Goal: Task Accomplishment & Management: Manage account settings

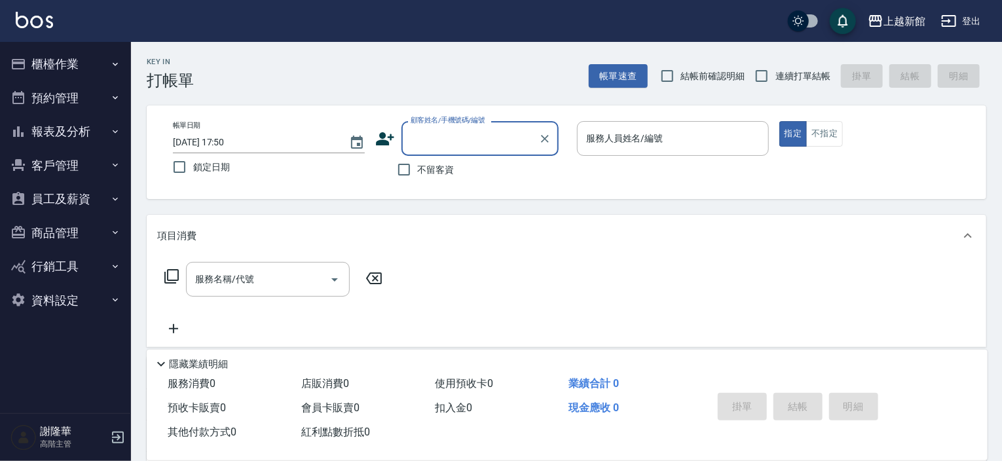
click at [51, 235] on button "商品管理" at bounding box center [65, 233] width 121 height 34
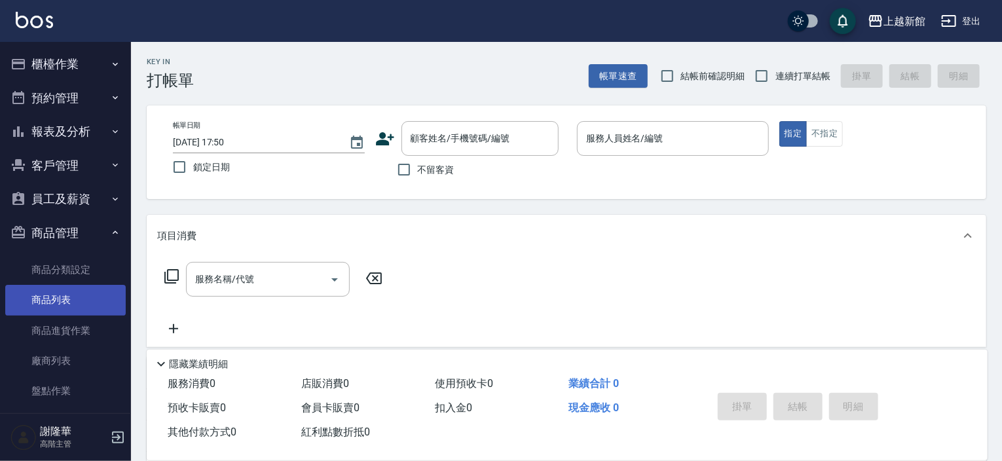
click at [54, 293] on link "商品列表" at bounding box center [65, 300] width 121 height 30
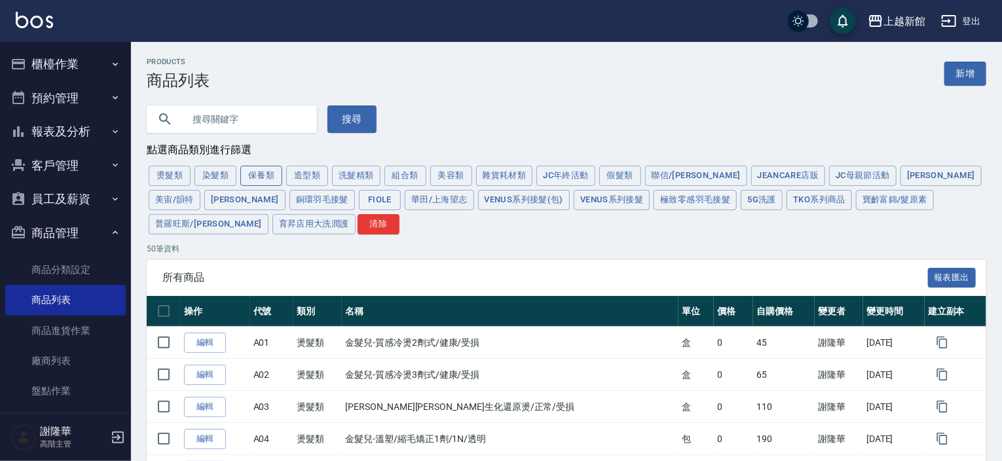
click at [256, 175] on button "保養類" at bounding box center [261, 176] width 42 height 20
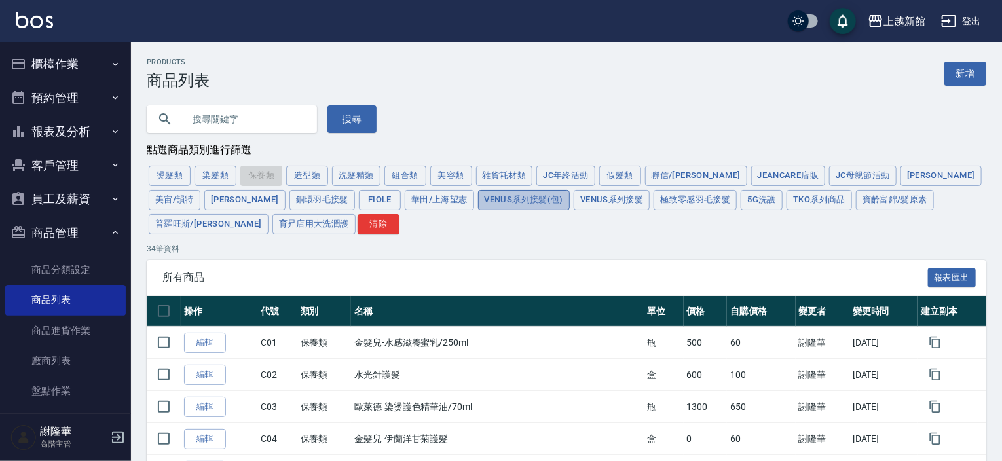
click at [478, 200] on button "Venus系列接髮(包)" at bounding box center [524, 200] width 92 height 20
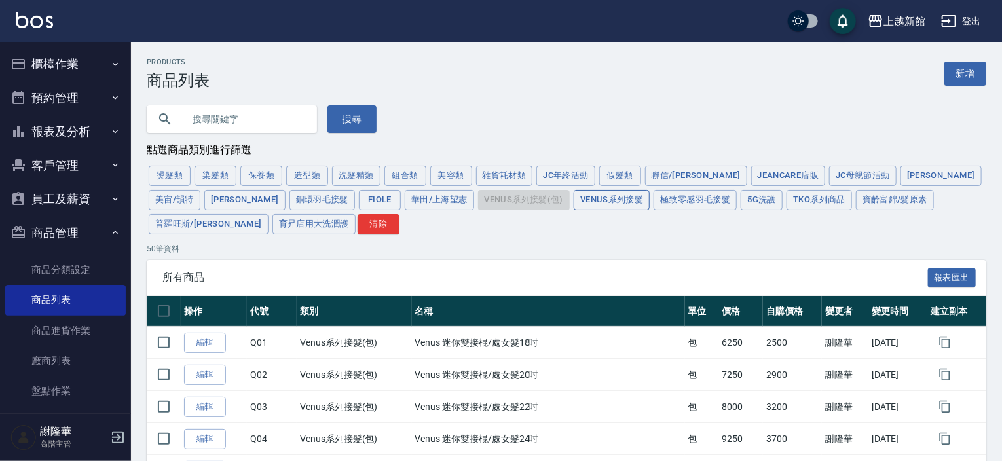
click at [574, 206] on button "Venus系列接髮" at bounding box center [612, 200] width 76 height 20
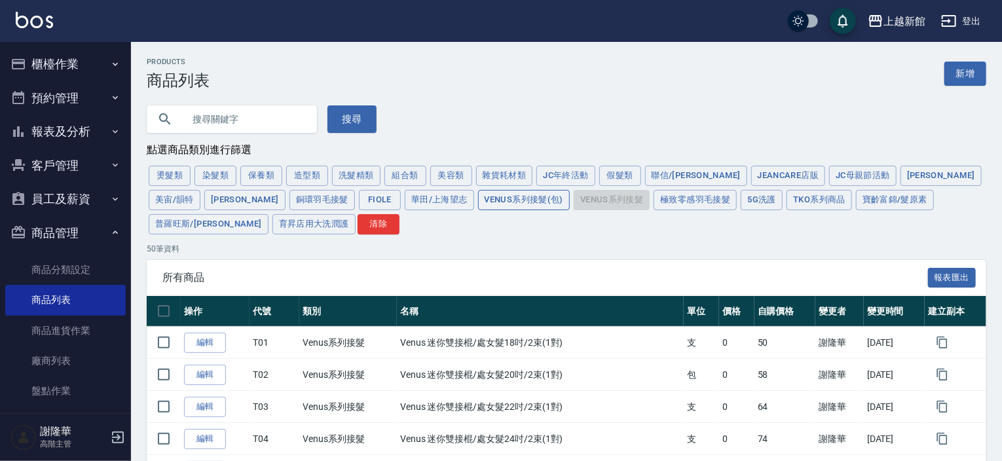
click at [478, 203] on button "Venus系列接髮(包)" at bounding box center [524, 200] width 92 height 20
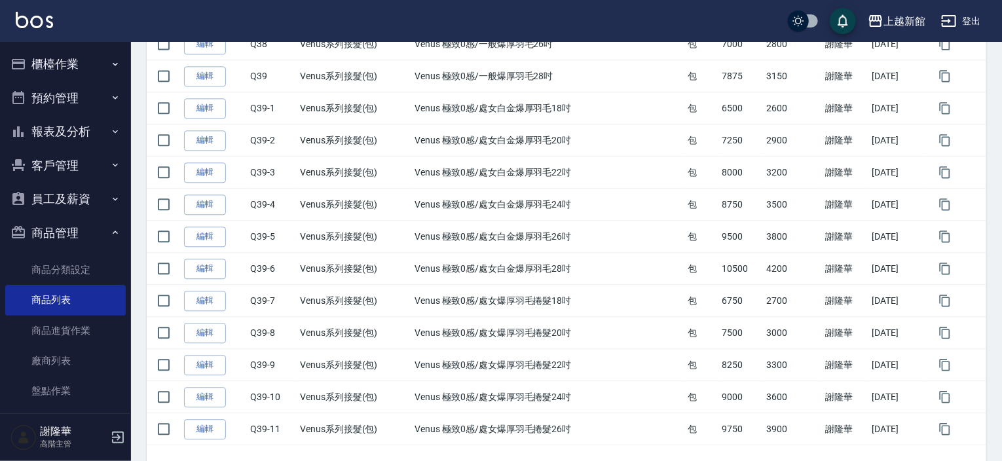
scroll to position [1527, 0]
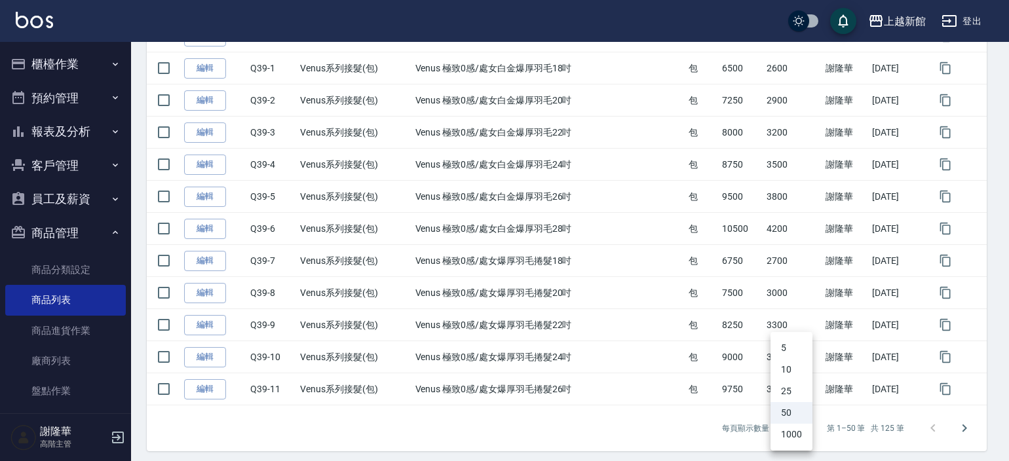
click at [789, 430] on li "1000" at bounding box center [792, 435] width 42 height 22
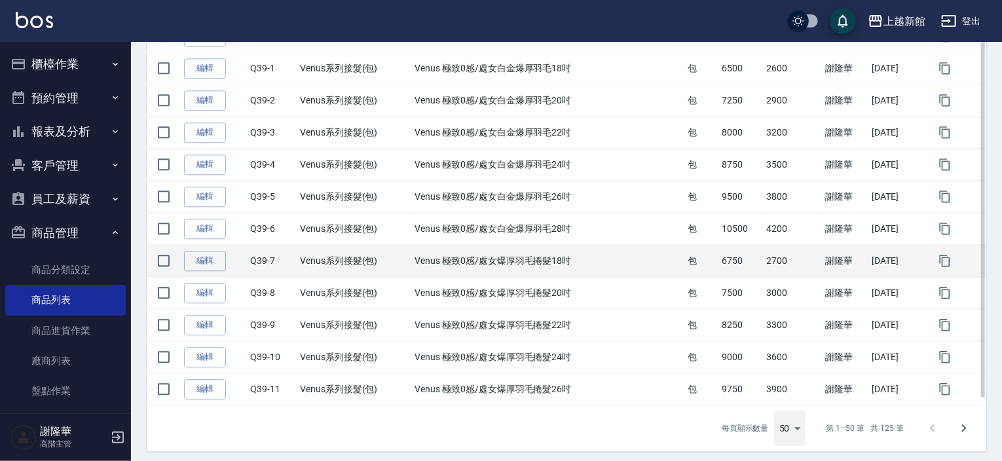
type input "1000"
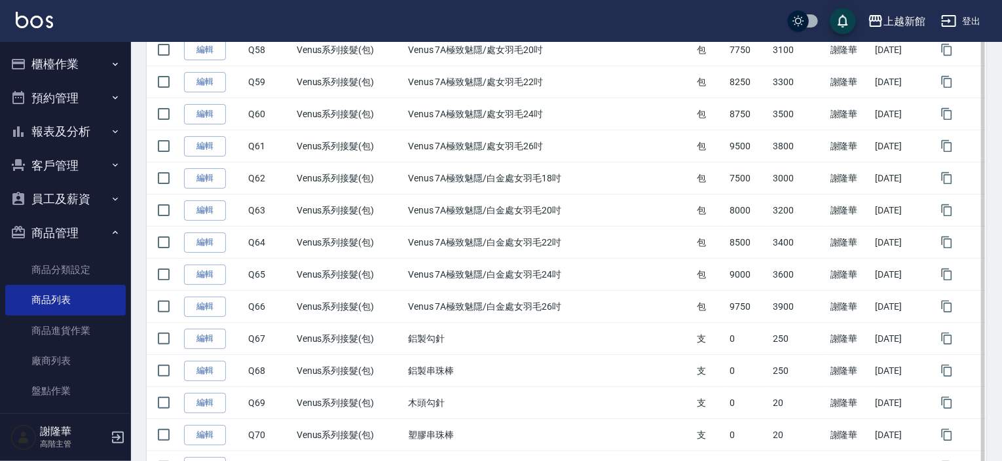
scroll to position [2641, 0]
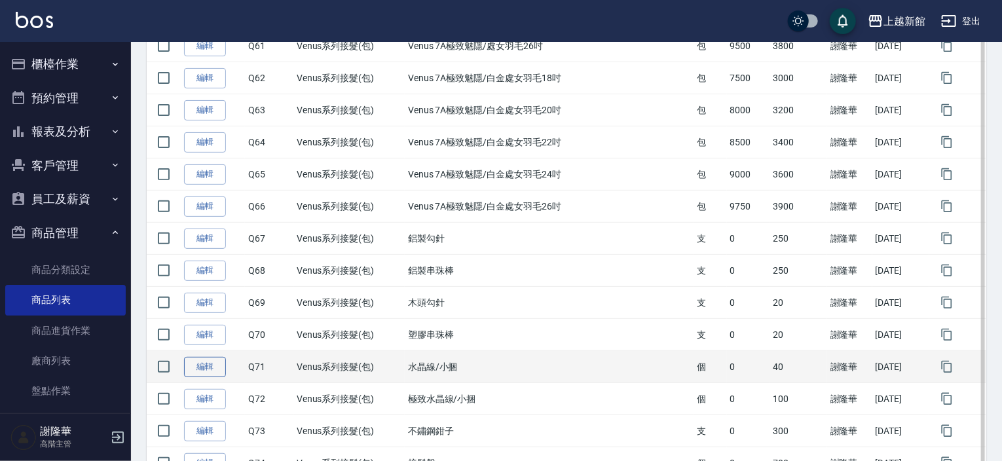
click at [191, 357] on link "編輯" at bounding box center [205, 367] width 42 height 20
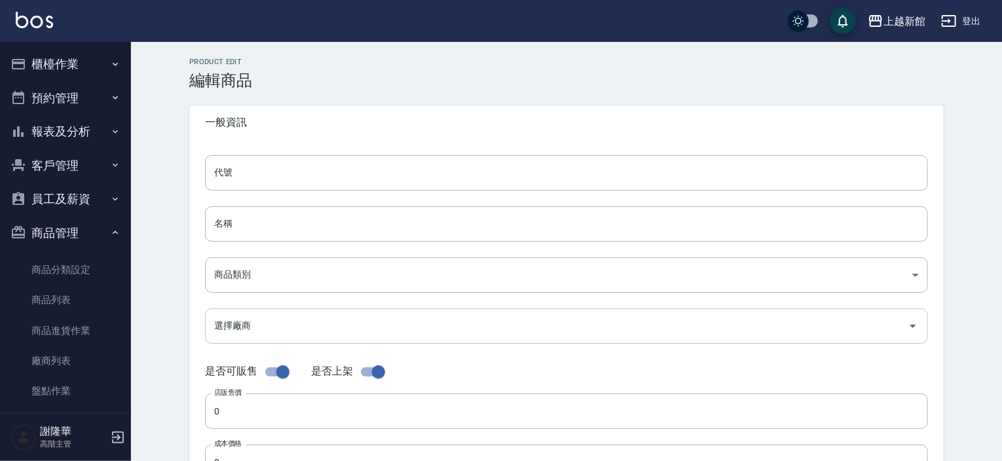
type input "Q71"
type input "水晶線/小捆"
type input "40f2987e-5029-4920-bab0-85172f944b0d"
checkbox input "false"
type input "40"
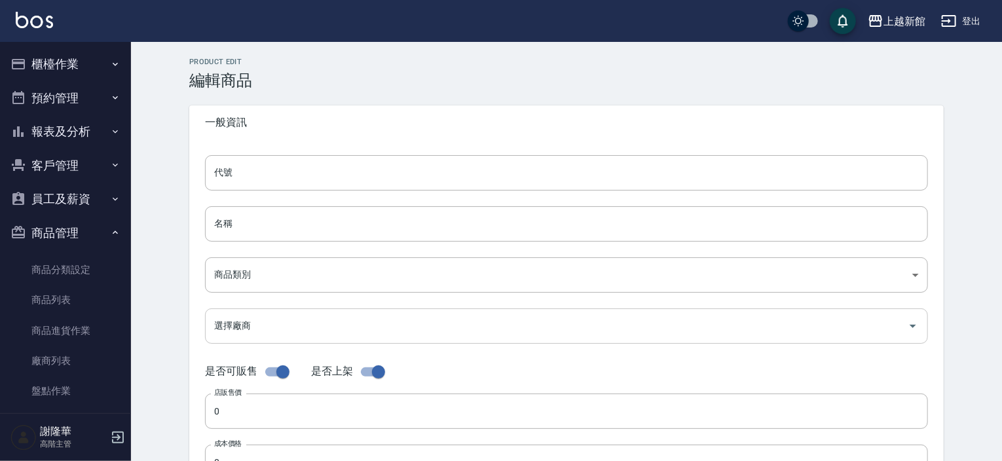
type input "40"
type input "個"
type input "UNSET"
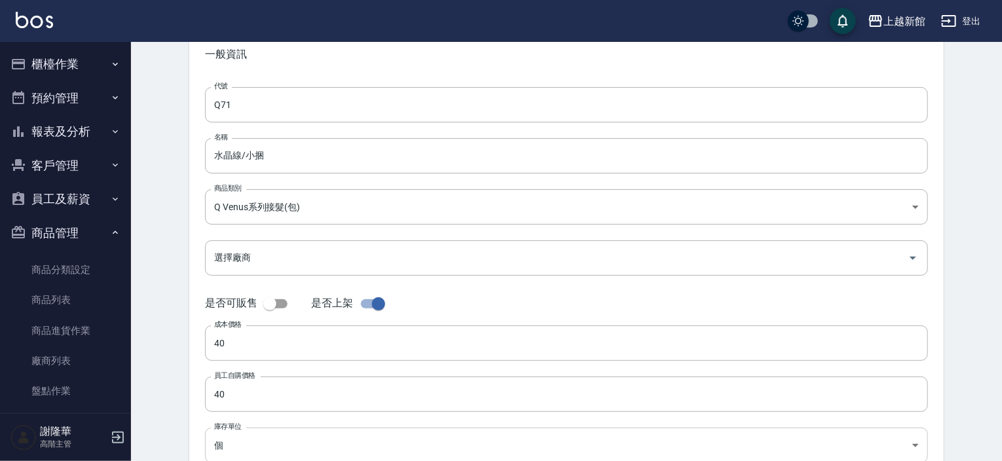
scroll to position [197, 0]
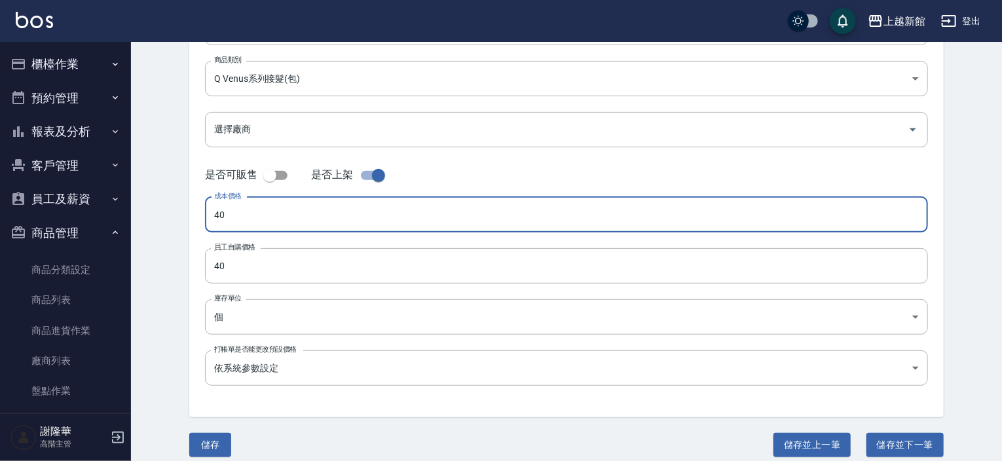
drag, startPoint x: 220, startPoint y: 216, endPoint x: 193, endPoint y: 214, distance: 27.6
click at [193, 212] on div "代號 Q71 代號 名稱 水晶線/小捆 名稱 商品類別 Q Venus系列接髮(包) 40f2987e-5029-4920-bab0-85172f944b…" at bounding box center [566, 180] width 755 height 474
type input "60"
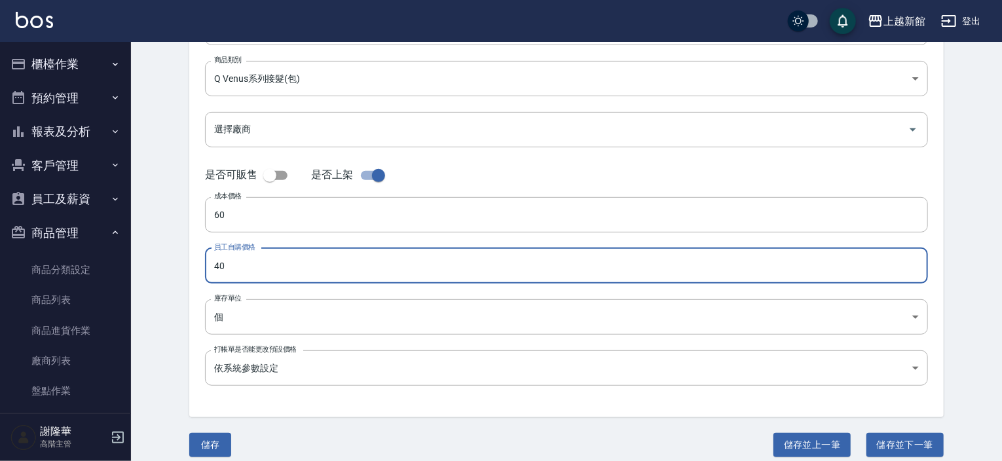
drag, startPoint x: 184, startPoint y: 263, endPoint x: 165, endPoint y: 266, distance: 19.3
click at [165, 265] on div "Product Edit 編輯商品 一般資訊 代號 Q71 代號 名稱 水晶線/小捆 名稱 商品類別 Q Venus系列接髮(包) 40f2987e-50…" at bounding box center [566, 159] width 871 height 628
type input "60"
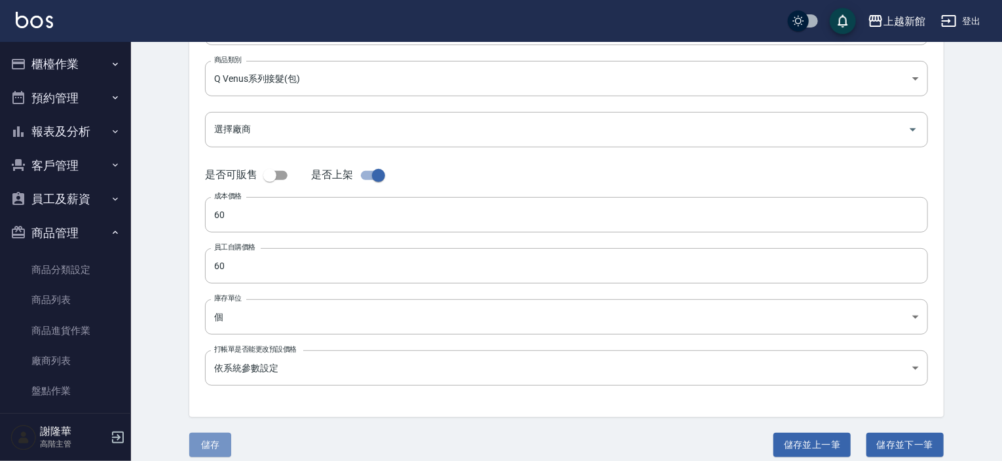
drag, startPoint x: 206, startPoint y: 442, endPoint x: 228, endPoint y: 438, distance: 22.1
click at [207, 442] on button "儲存" at bounding box center [210, 445] width 42 height 24
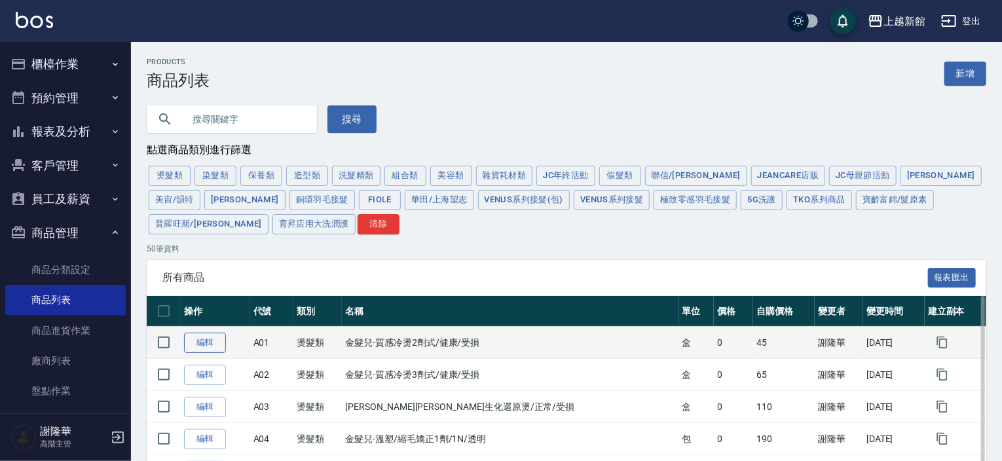
click at [210, 346] on link "編輯" at bounding box center [205, 343] width 42 height 20
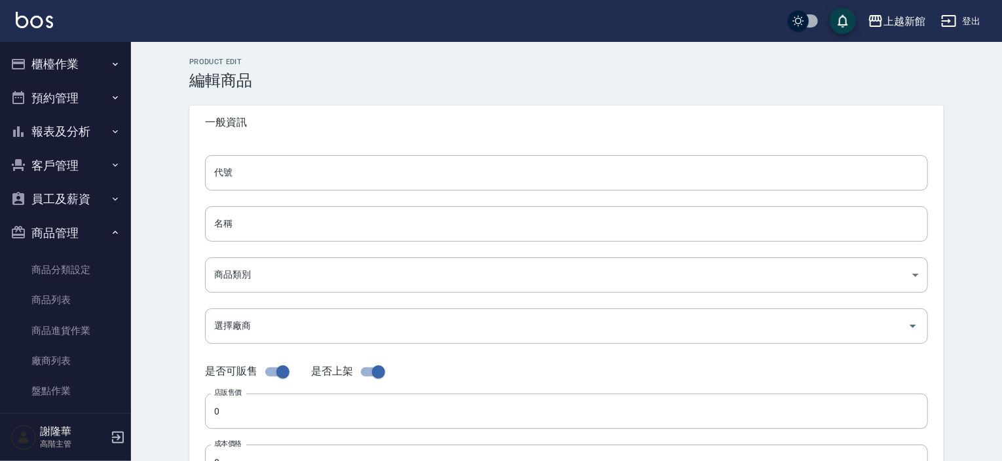
type input "A01"
type input "金髮兒-質感冷燙2劑式/健康/受損"
type input "8b00eb6b-76b9-40d9-9465-b16554264f66"
checkbox input "false"
type input "45"
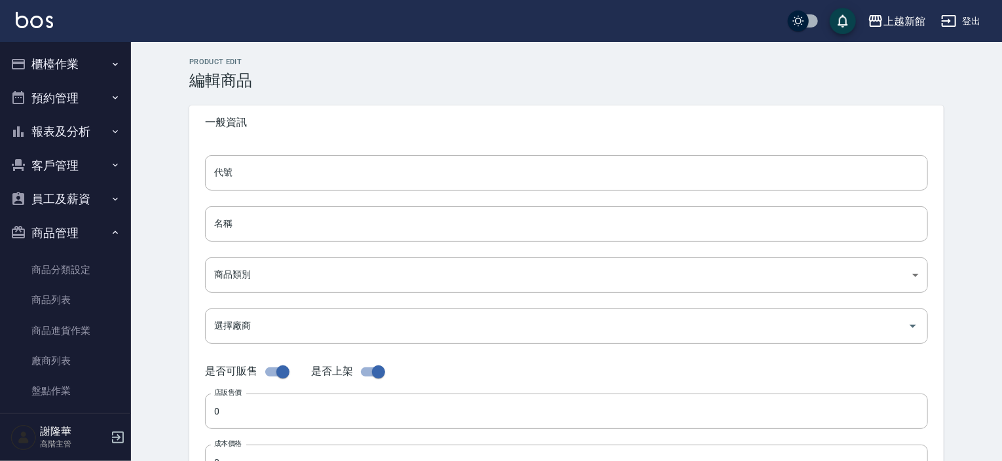
type input "45"
type input "盒"
type input "UNSET"
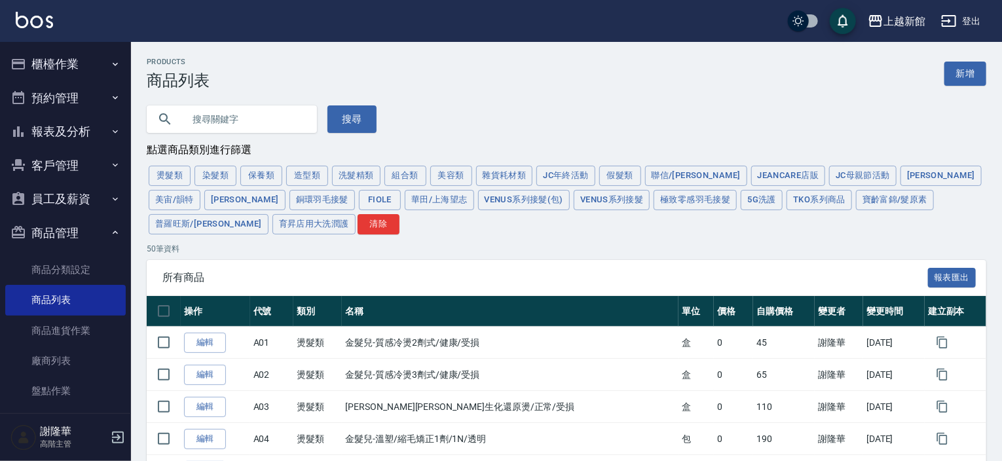
click at [574, 202] on button "Venus系列接髮" at bounding box center [612, 200] width 76 height 20
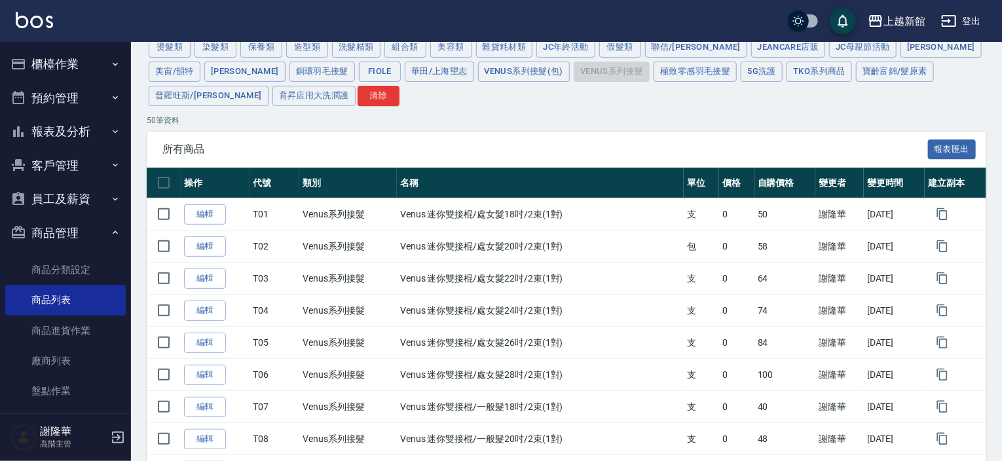
scroll to position [66, 0]
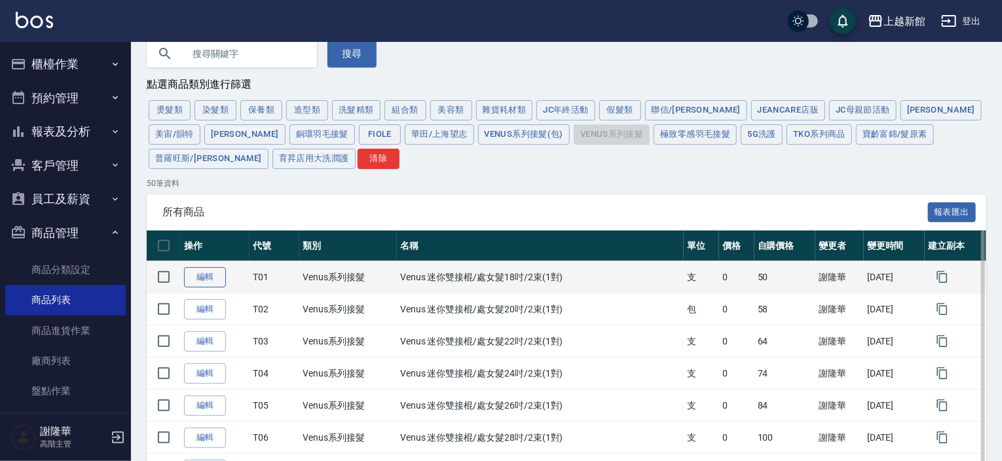
click at [202, 272] on link "編輯" at bounding box center [205, 277] width 42 height 20
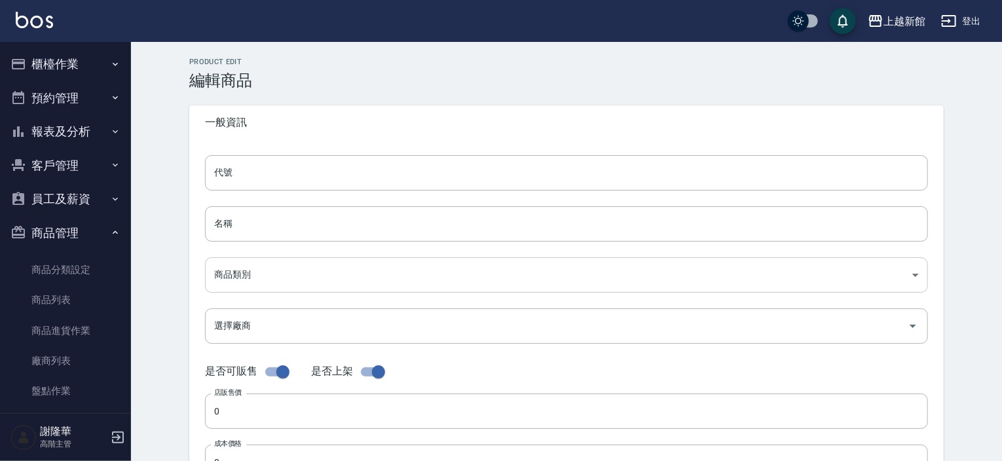
type input "T01"
type input "Venus 迷你雙接棍/處女髮18吋/2束(1對)"
type input "db6a2d13-9765-4739-bb0f-fcb69c6861b5"
checkbox input "false"
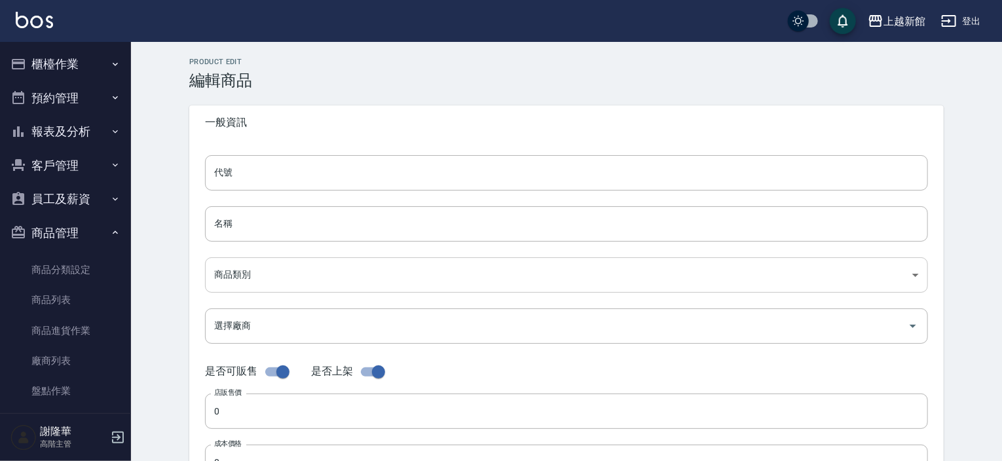
type input "50"
type input "支"
type input "UNSET"
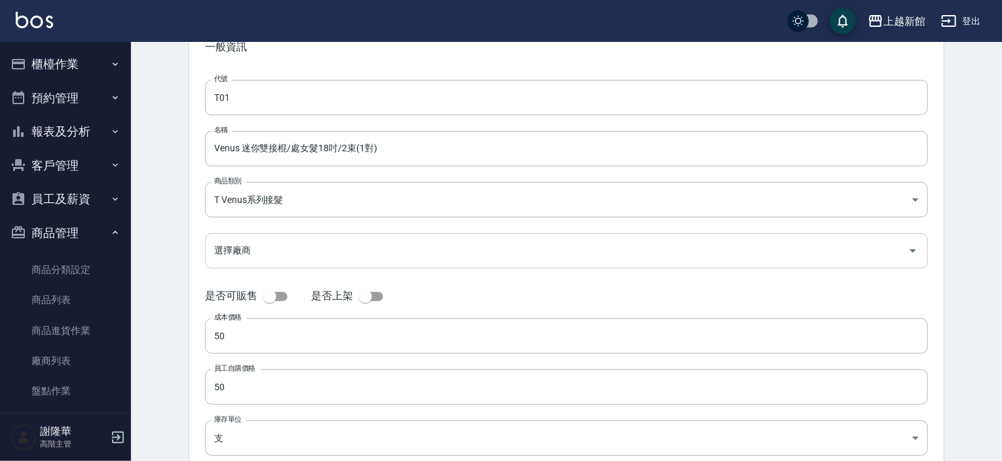
scroll to position [131, 0]
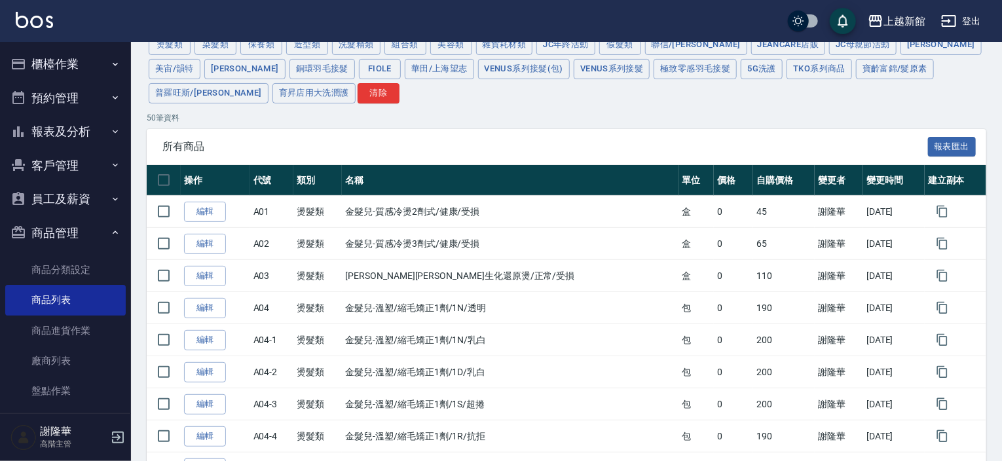
scroll to position [66, 0]
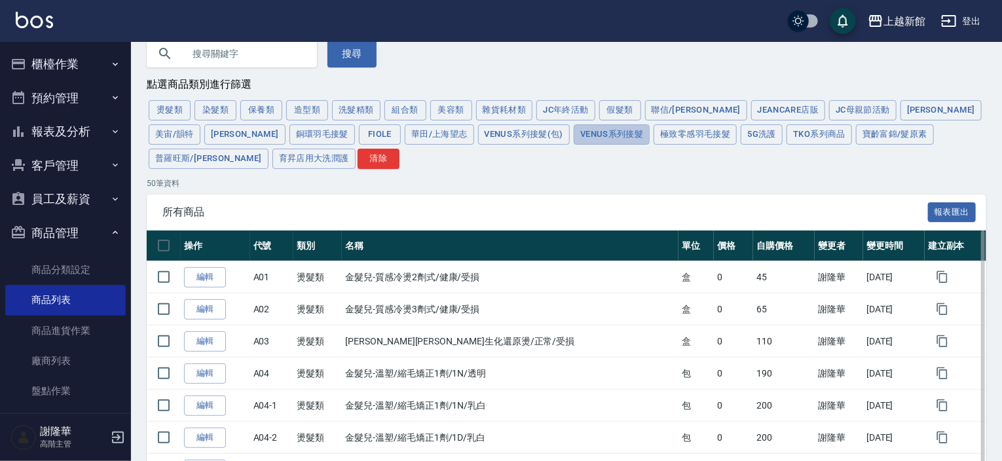
drag, startPoint x: 510, startPoint y: 141, endPoint x: 487, endPoint y: 231, distance: 93.4
click at [574, 141] on button "Venus系列接髮" at bounding box center [612, 134] width 76 height 20
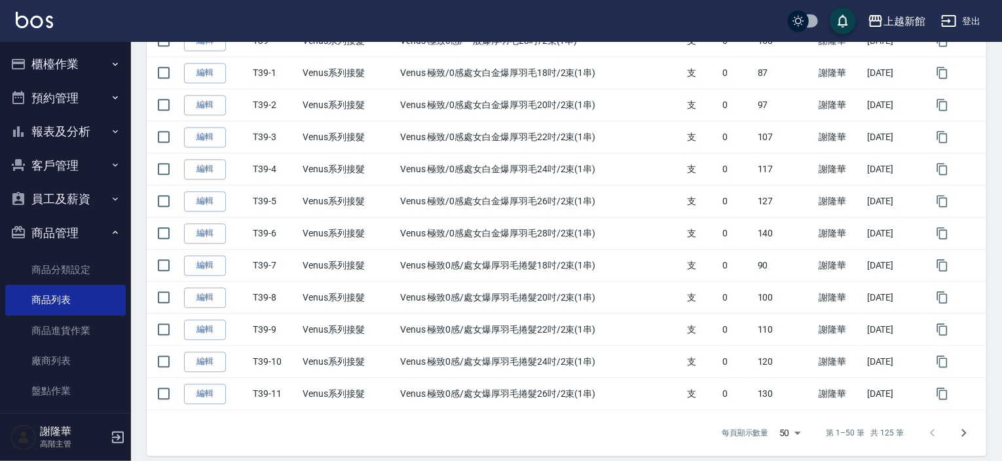
scroll to position [1527, 0]
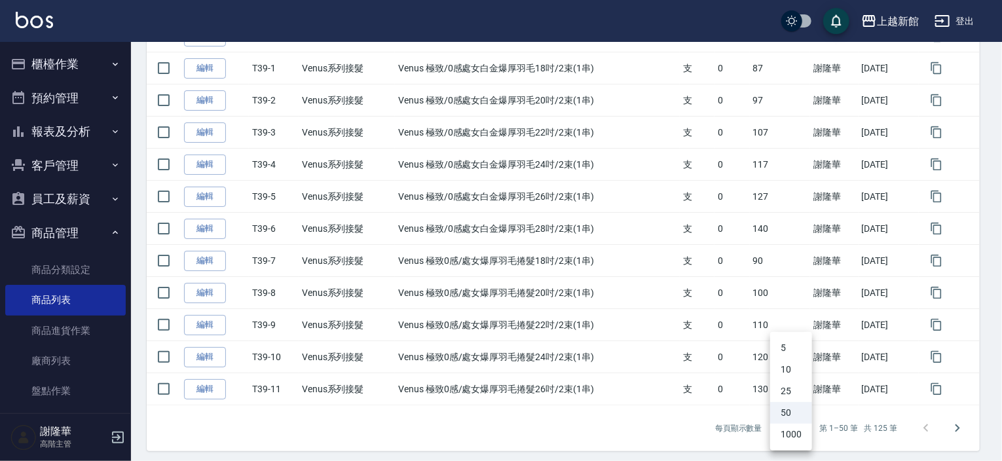
click at [791, 438] on li "1000" at bounding box center [792, 435] width 42 height 22
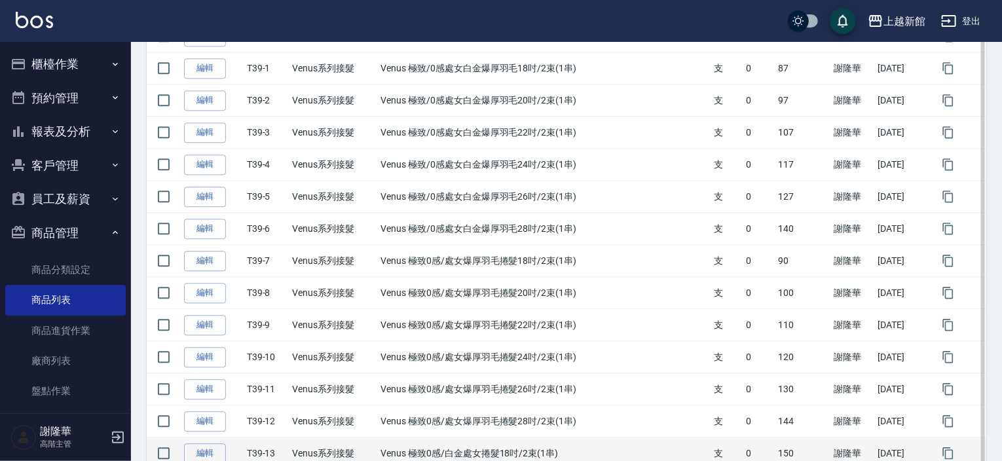
type input "1000"
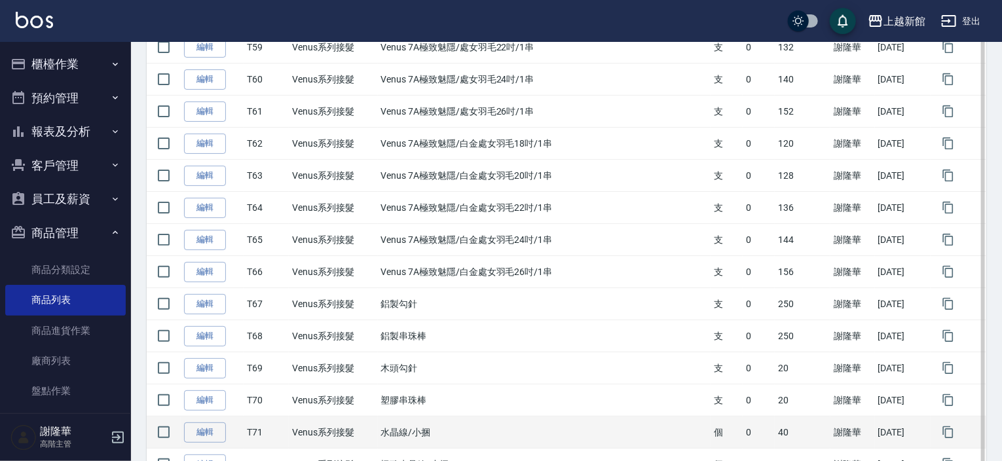
scroll to position [2772, 0]
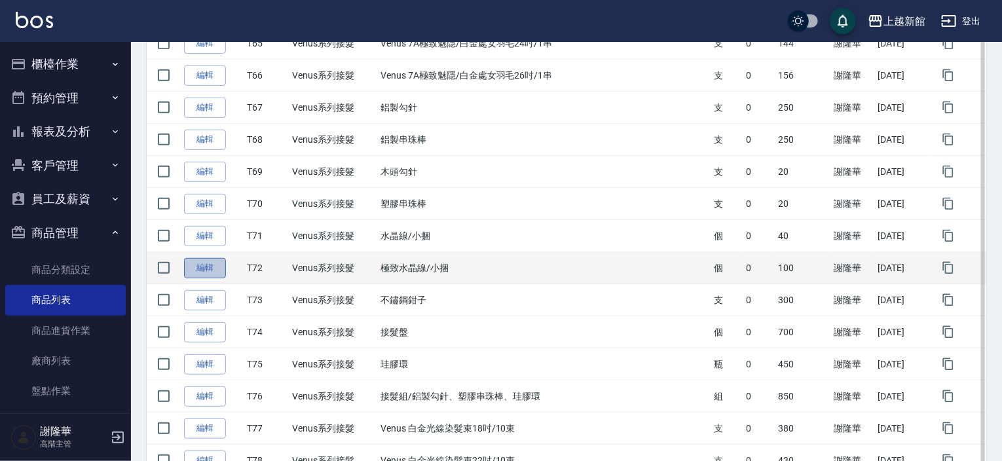
click at [204, 258] on link "編輯" at bounding box center [205, 268] width 42 height 20
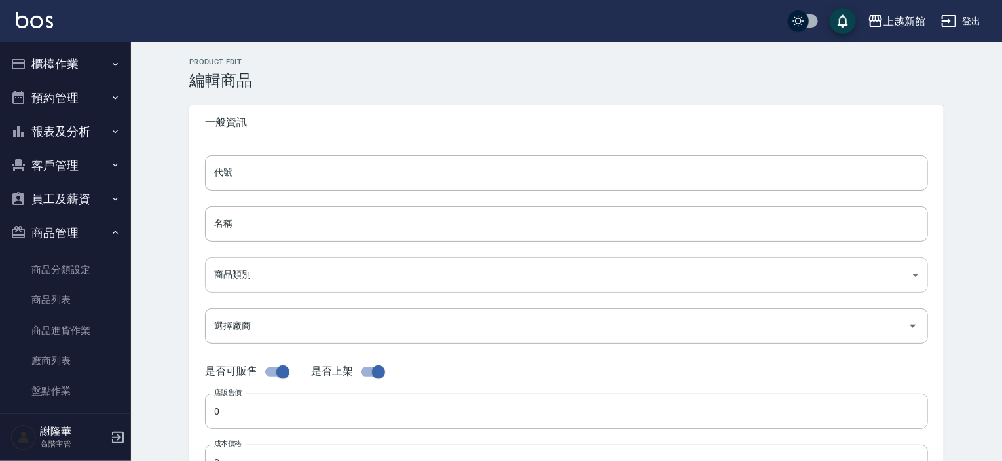
type input "T72"
type input "極致水晶線/小捆"
type input "db6a2d13-9765-4739-bb0f-fcb69c6861b5"
checkbox input "false"
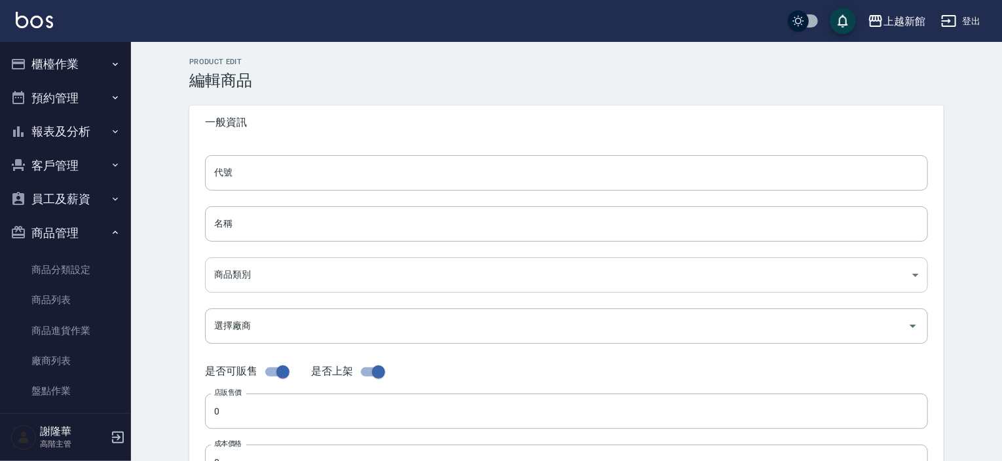
type input "100"
type input "個"
type input "UNSET"
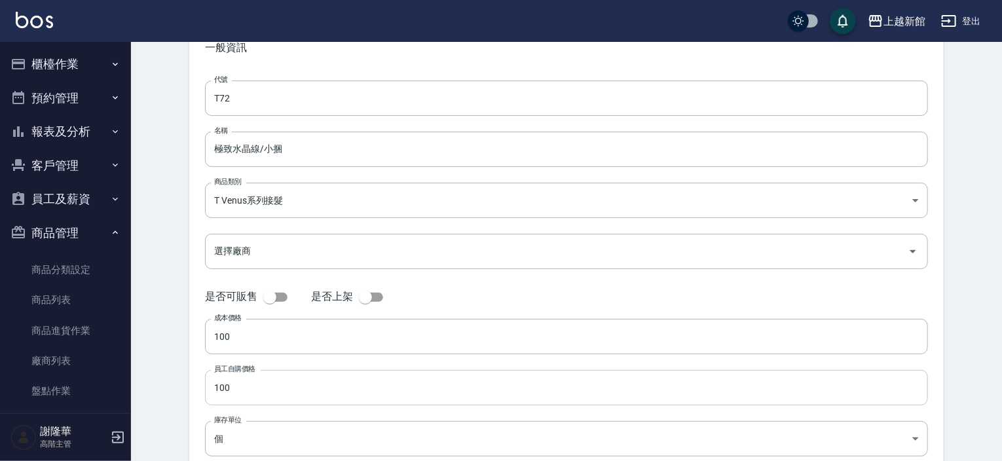
scroll to position [131, 0]
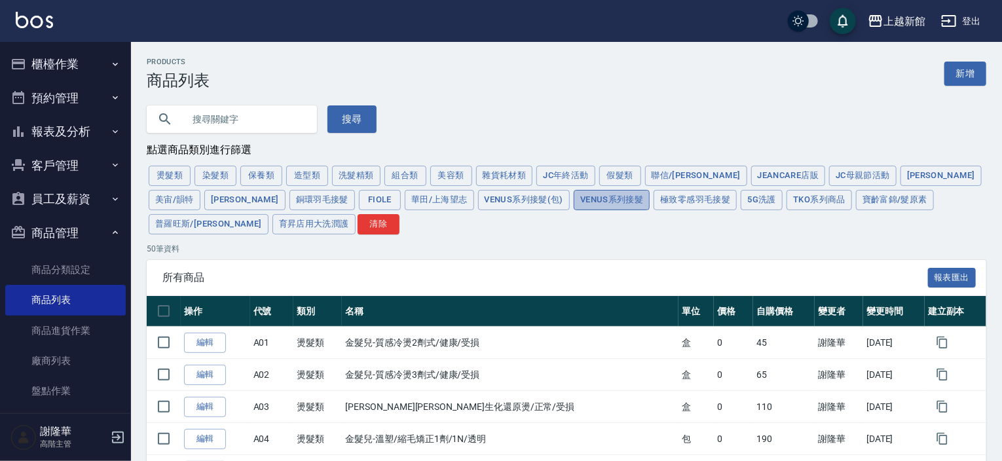
click at [574, 202] on button "Venus系列接髮" at bounding box center [612, 200] width 76 height 20
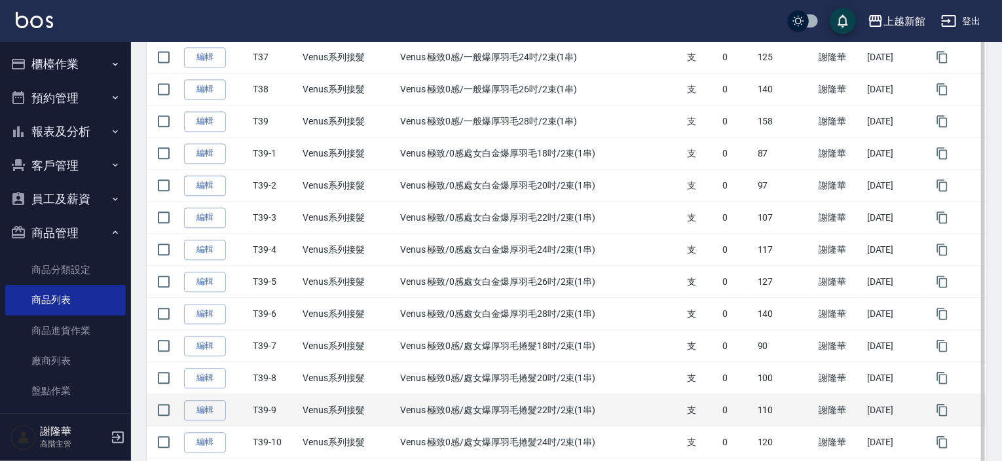
scroll to position [1527, 0]
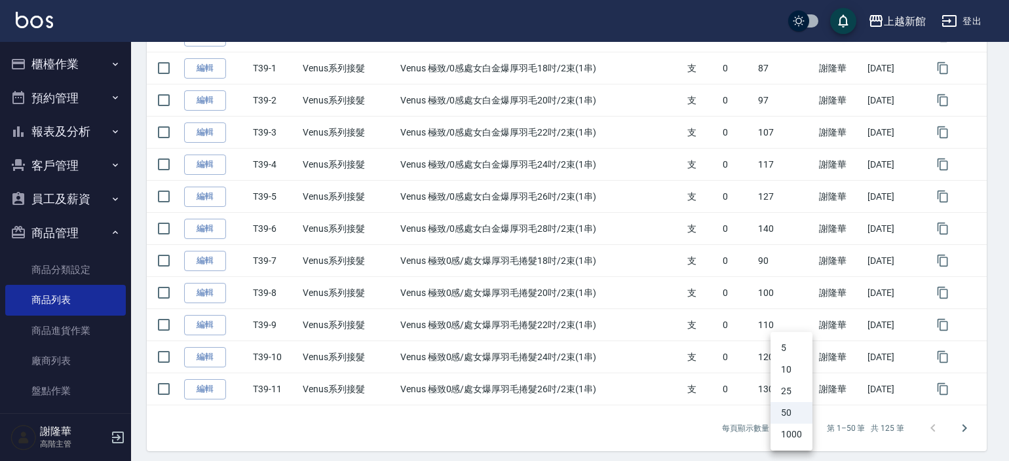
click at [784, 439] on li "1000" at bounding box center [792, 435] width 42 height 22
type input "1000"
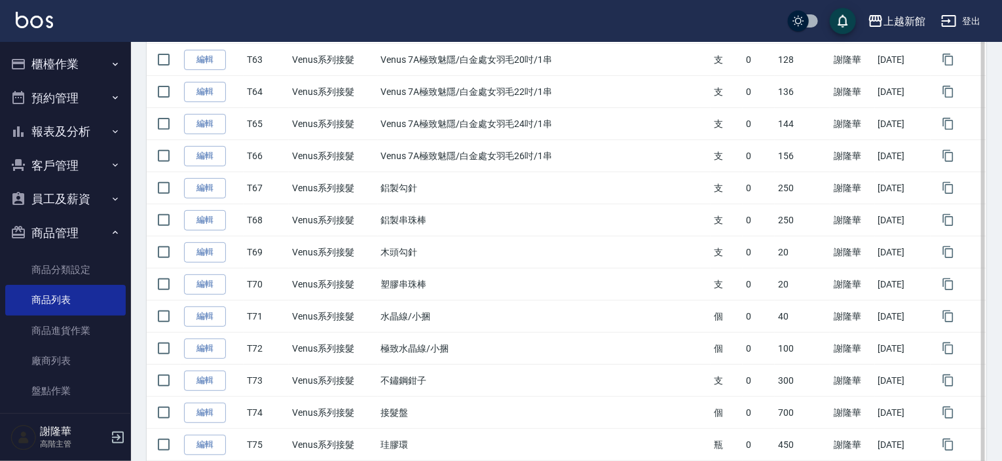
scroll to position [2772, 0]
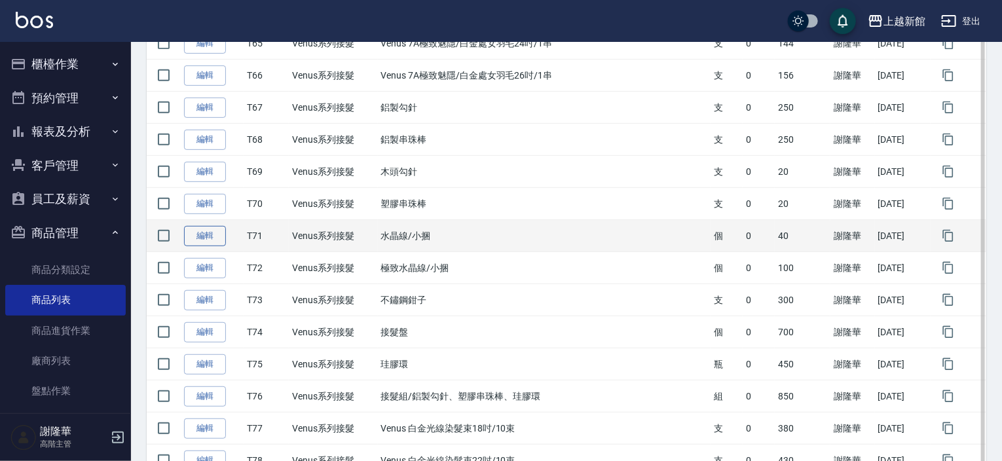
click at [203, 228] on link "編輯" at bounding box center [205, 236] width 42 height 20
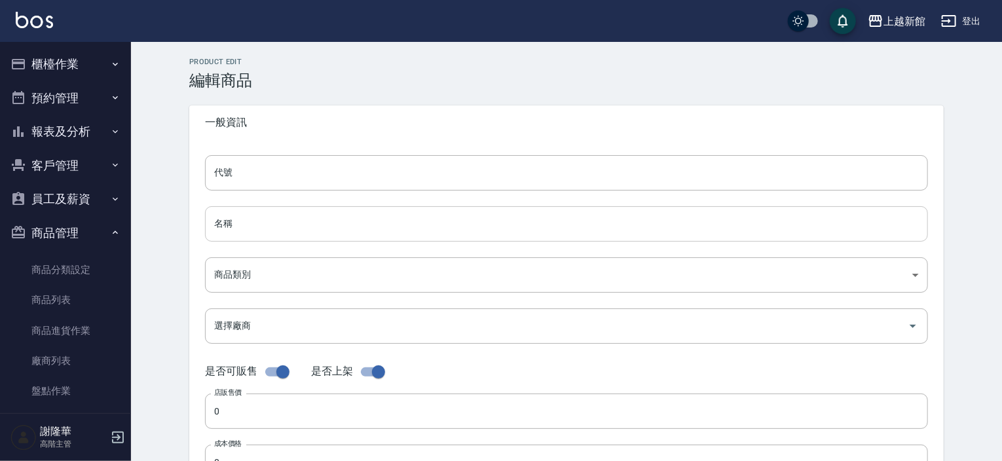
type input "T71"
type input "水晶線/小捆"
type input "db6a2d13-9765-4739-bb0f-fcb69c6861b5"
checkbox input "false"
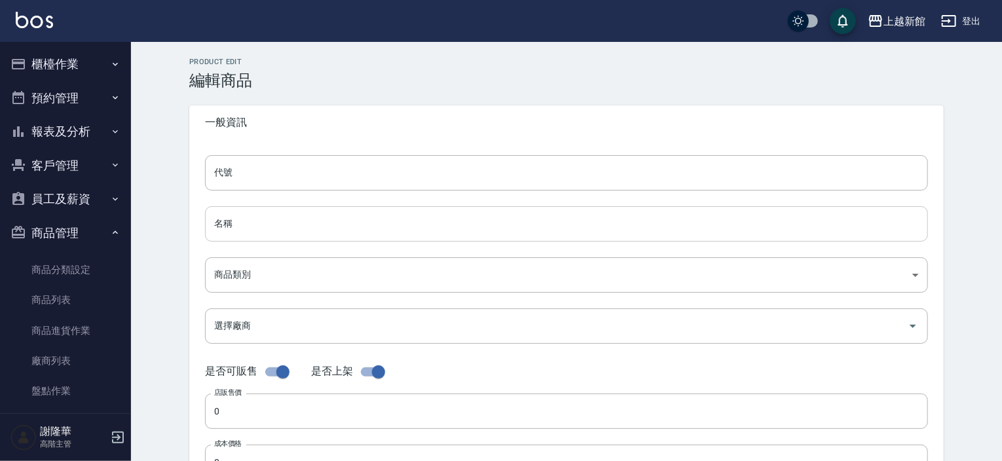
type input "40"
type input "個"
type input "UNSET"
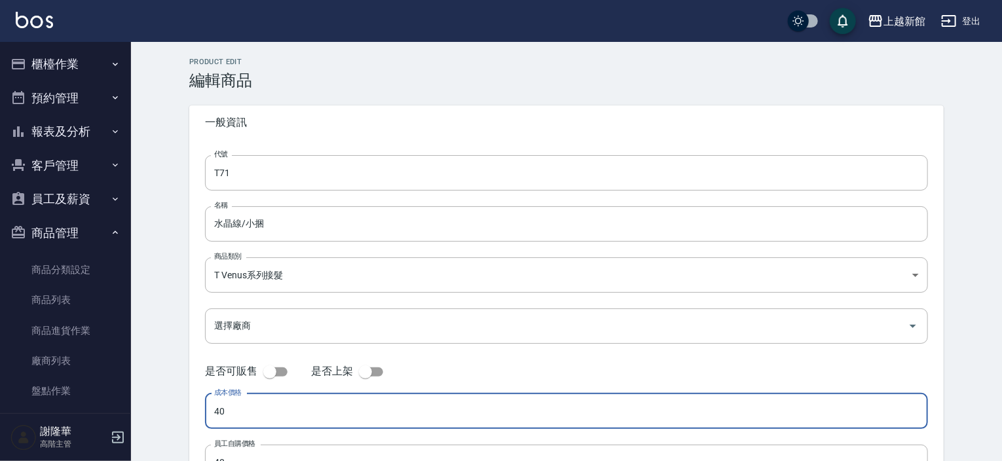
drag, startPoint x: 245, startPoint y: 408, endPoint x: 200, endPoint y: 413, distance: 45.5
click at [200, 413] on div "代號 T71 代號 名稱 水晶線/小捆 名稱 商品類別 T Venus系列接髮 db6a2d13-9765-4739-bb0f-fcb69c6861b5 …" at bounding box center [566, 377] width 755 height 474
type input "60"
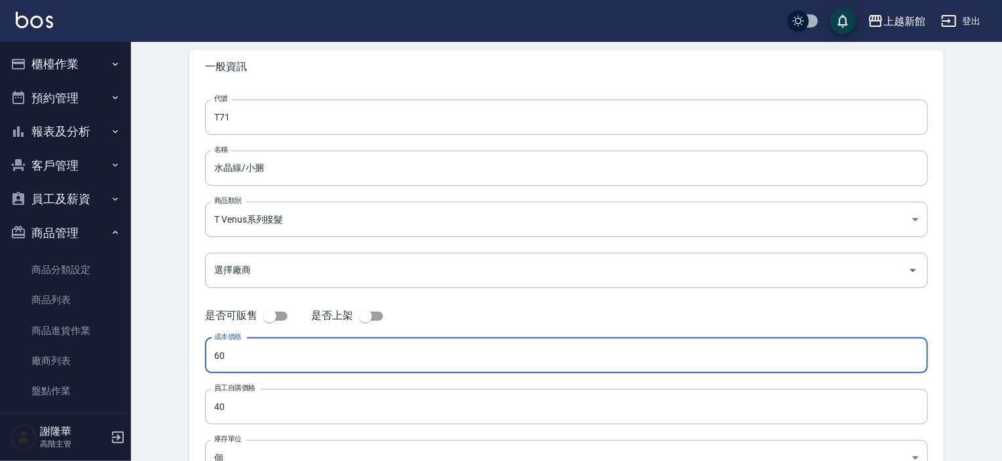
scroll to position [197, 0]
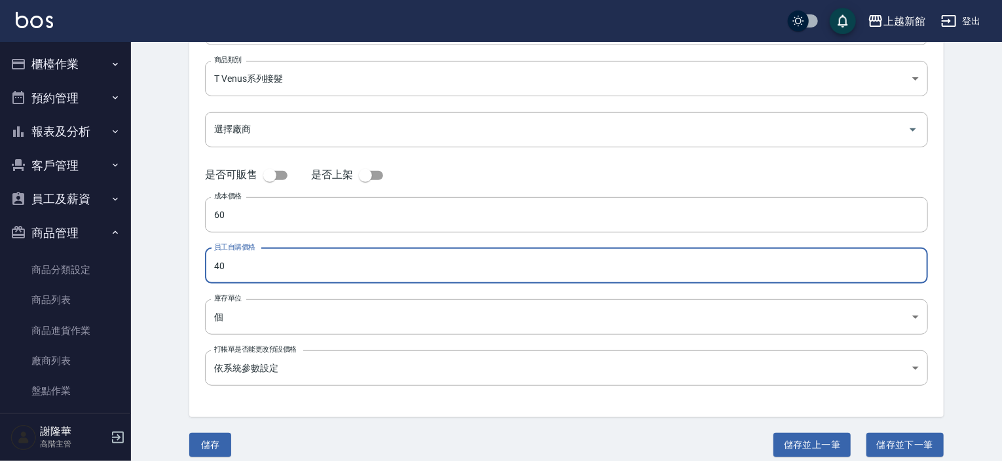
drag, startPoint x: 210, startPoint y: 269, endPoint x: 199, endPoint y: 269, distance: 10.5
click at [199, 269] on div "代號 T71 代號 名稱 水晶線/小捆 名稱 商品類別 T Venus系列接髮 db6a2d13-9765-4739-bb0f-fcb69c6861b5 …" at bounding box center [566, 180] width 755 height 474
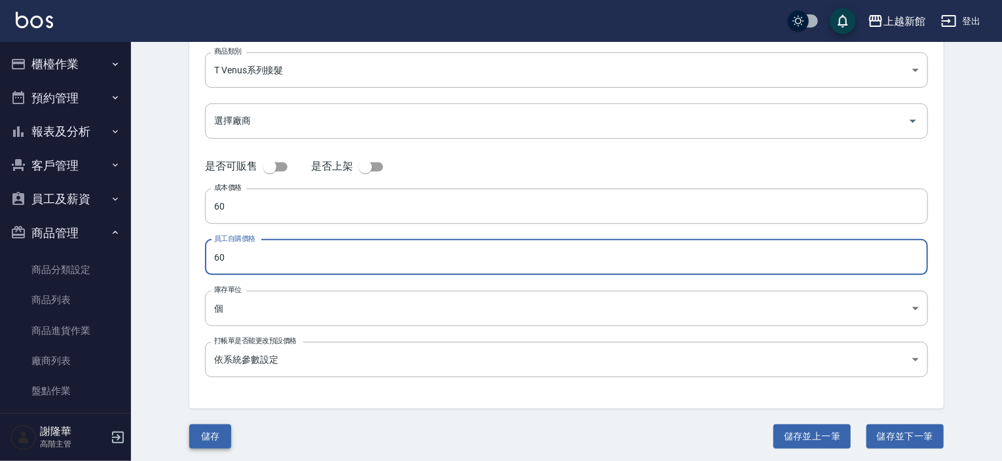
scroll to position [208, 0]
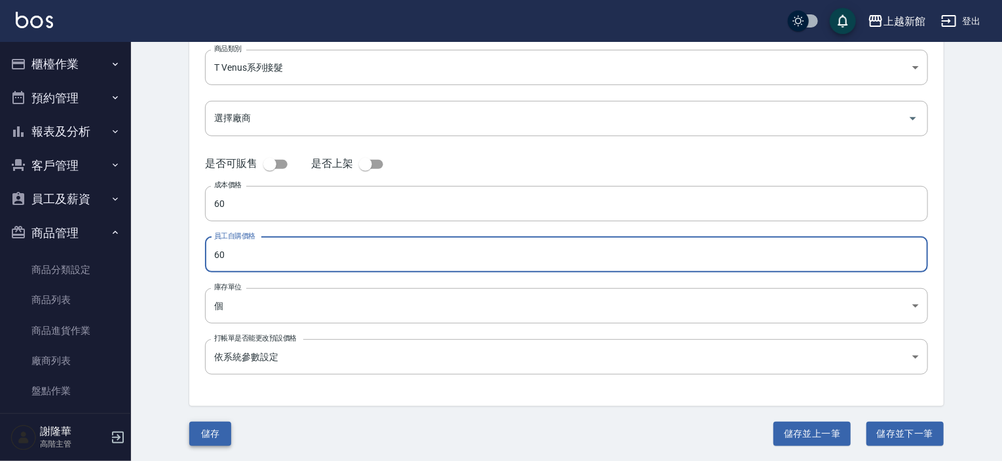
type input "60"
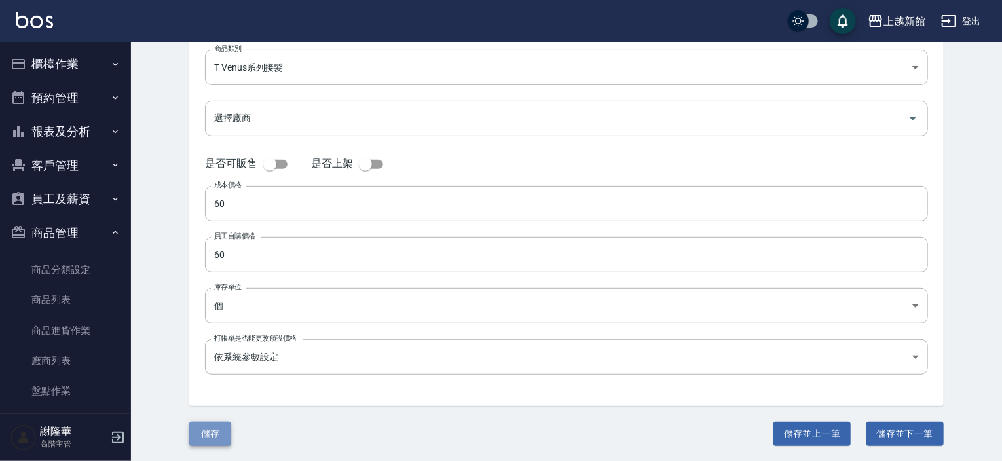
click at [215, 434] on button "儲存" at bounding box center [210, 434] width 42 height 24
